Goal: Information Seeking & Learning: Find specific fact

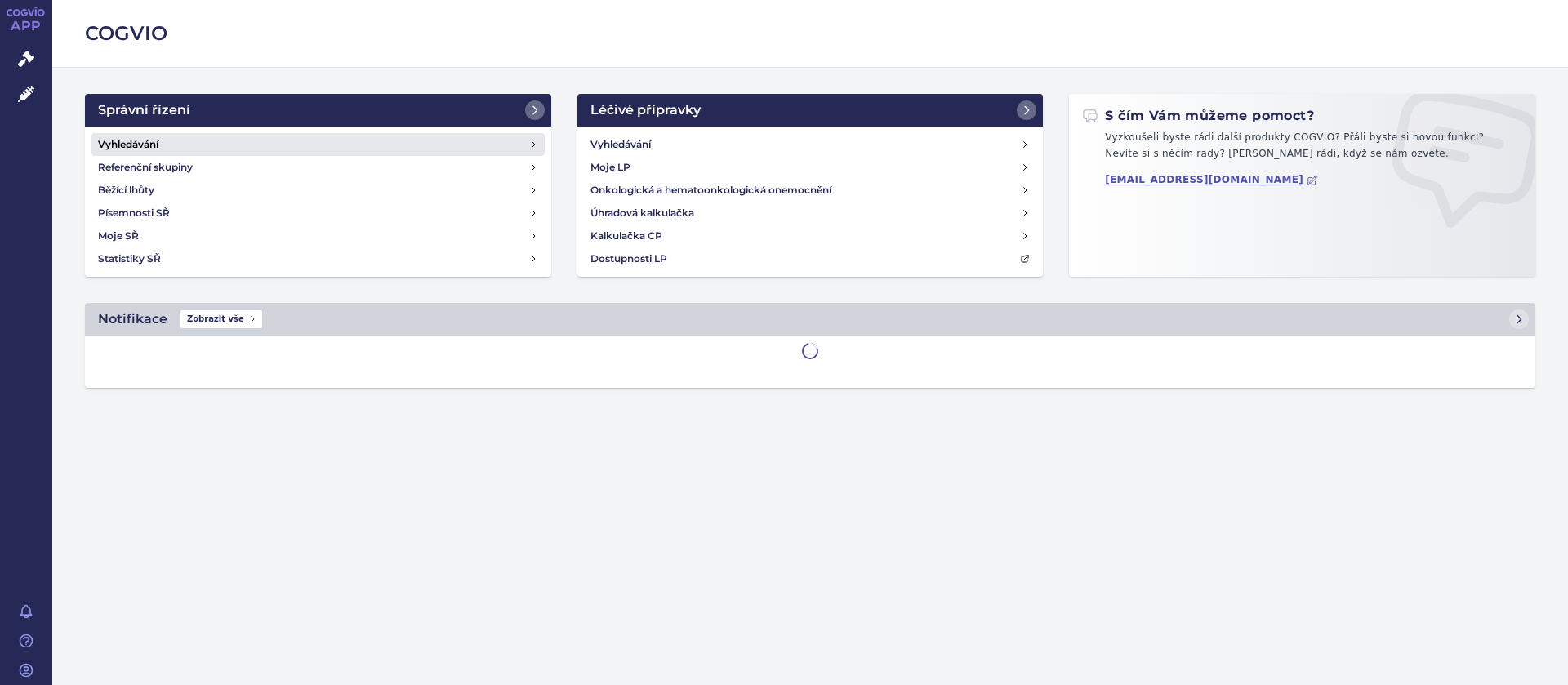
click at [112, 137] on h4 "Vyhledávání" at bounding box center [128, 145] width 61 height 16
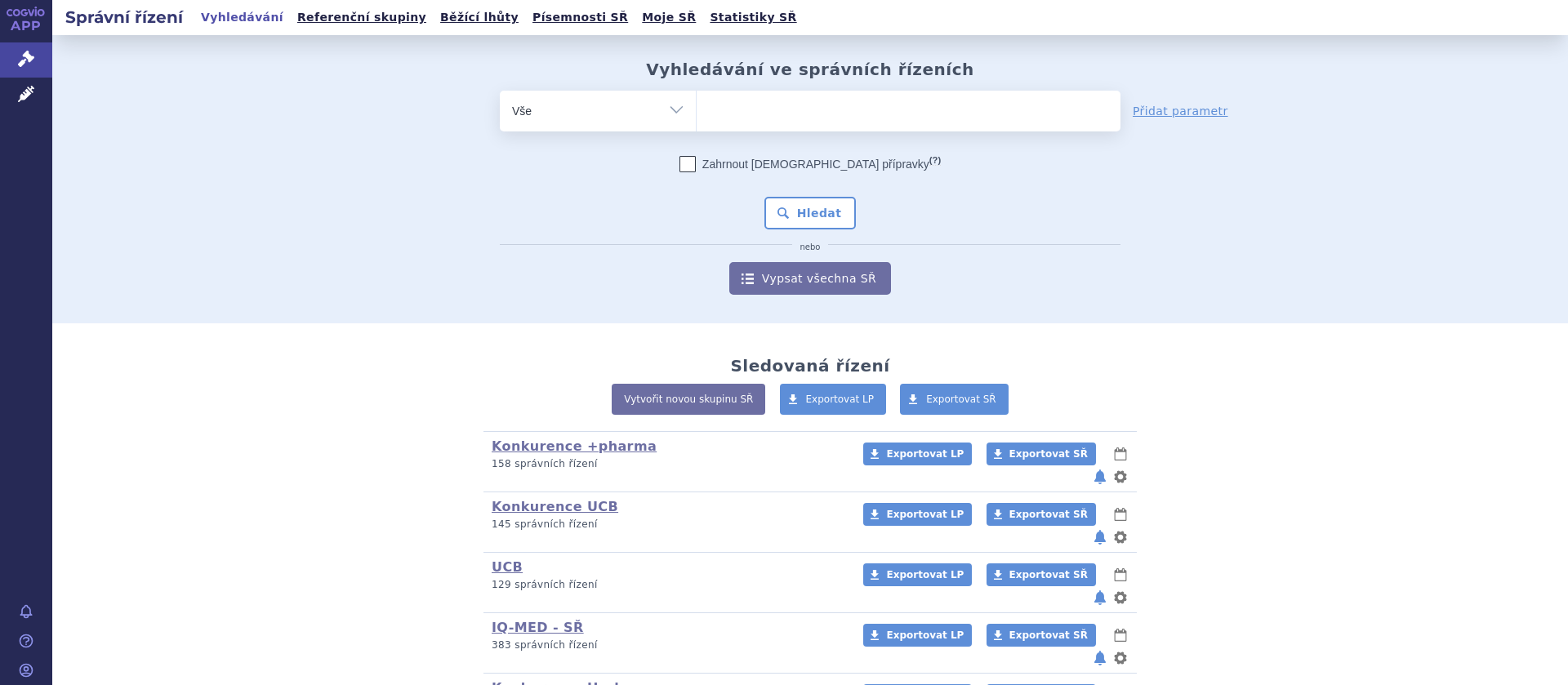
click at [771, 118] on ul at bounding box center [909, 108] width 424 height 34
click at [697, 118] on select at bounding box center [696, 110] width 1 height 41
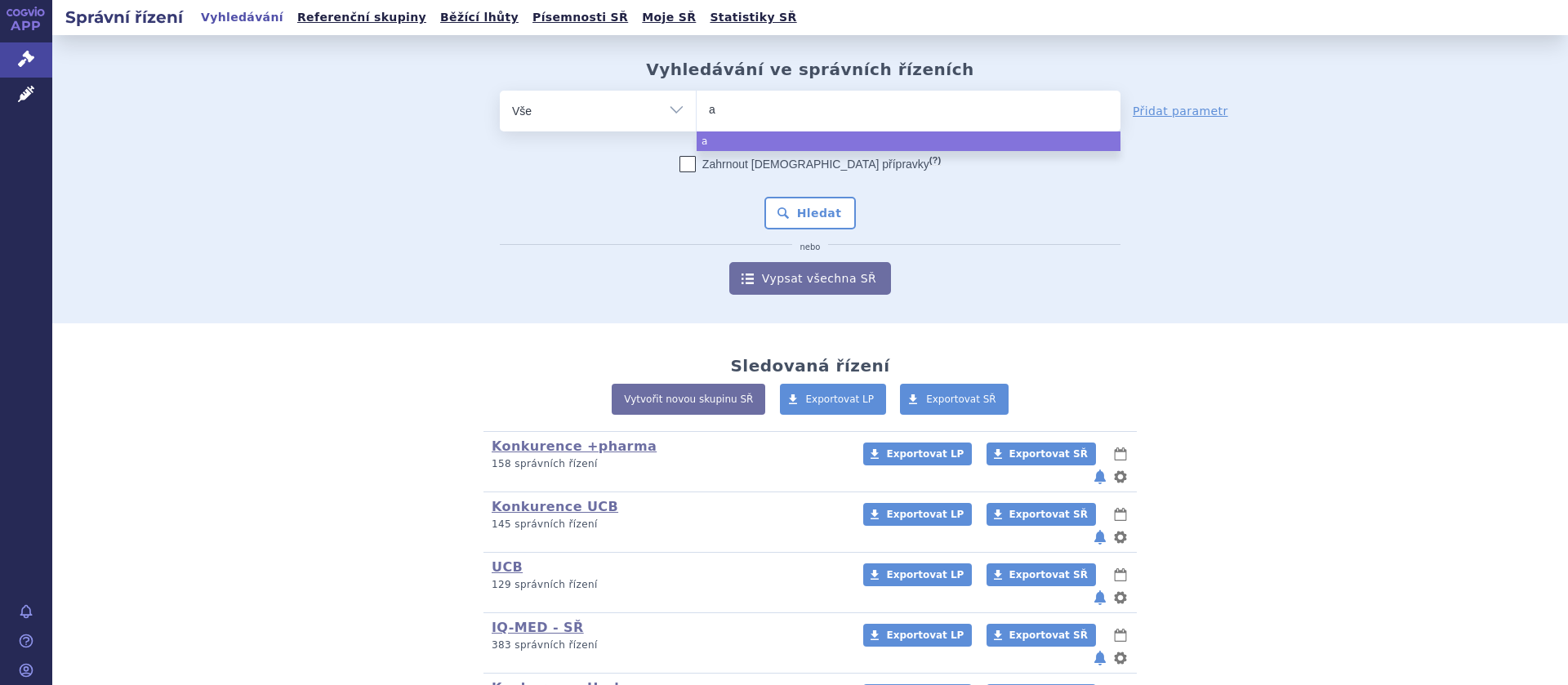
type input "ar"
type input "ari"
type input "arip"
type input "aripi"
type input "aripip"
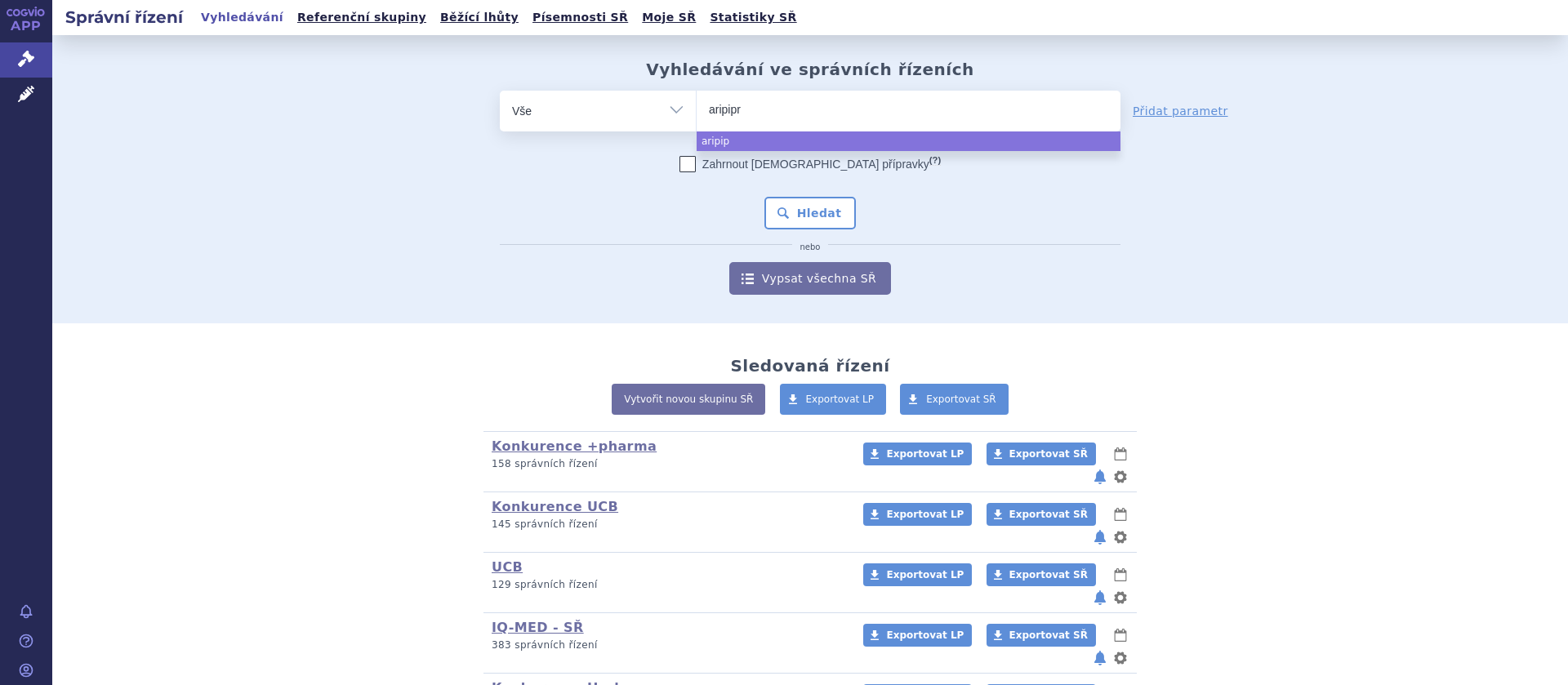
type input "aripipra"
type input "aripipraz"
type input "aripiprazo"
type input "aripiprazol"
type input "aripiprazol +"
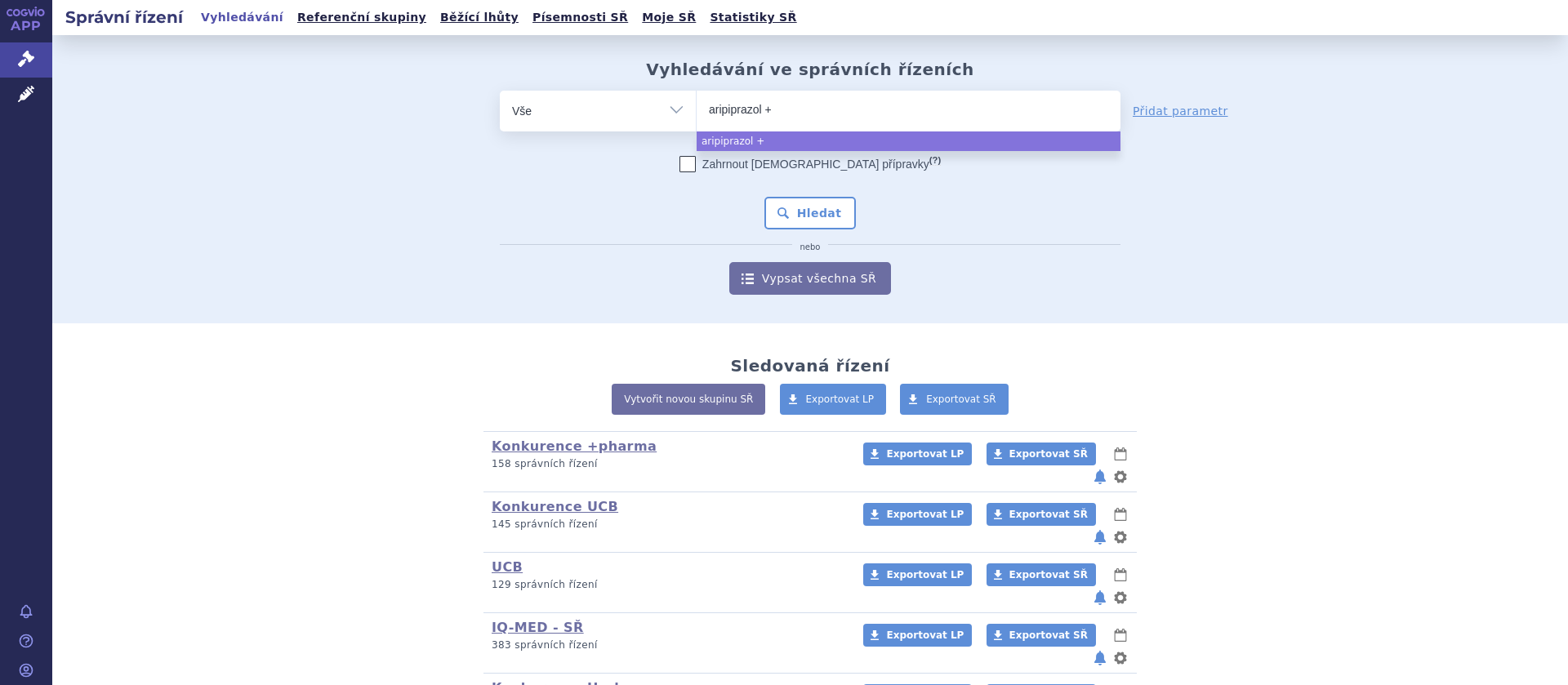
type input "aripiprazol +p"
type input "aripiprazol +pha"
type input "aripiprazol +phar"
type input "aripiprazol +pharma"
select select "aripiprazol +pharma"
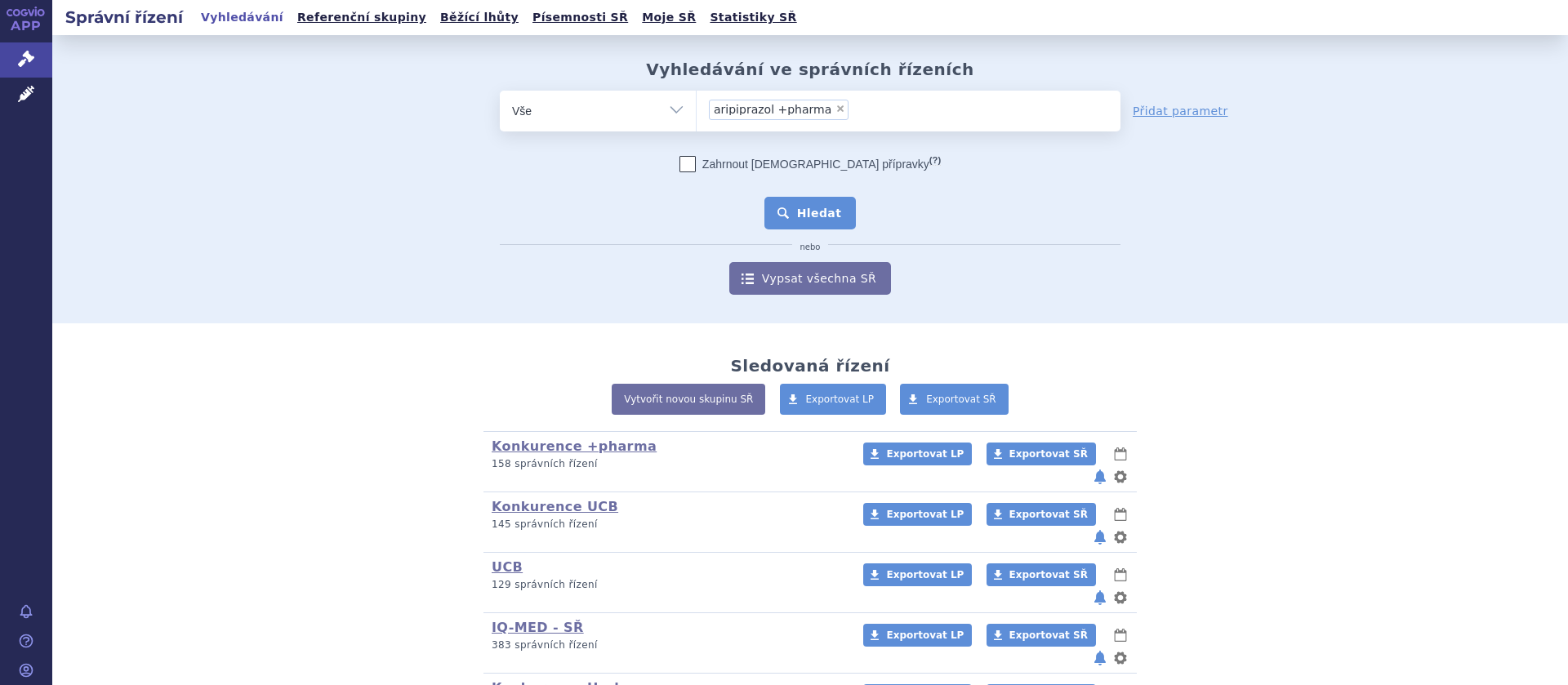
click at [794, 211] on button "Hledat" at bounding box center [811, 213] width 92 height 33
